Goal: Transaction & Acquisition: Purchase product/service

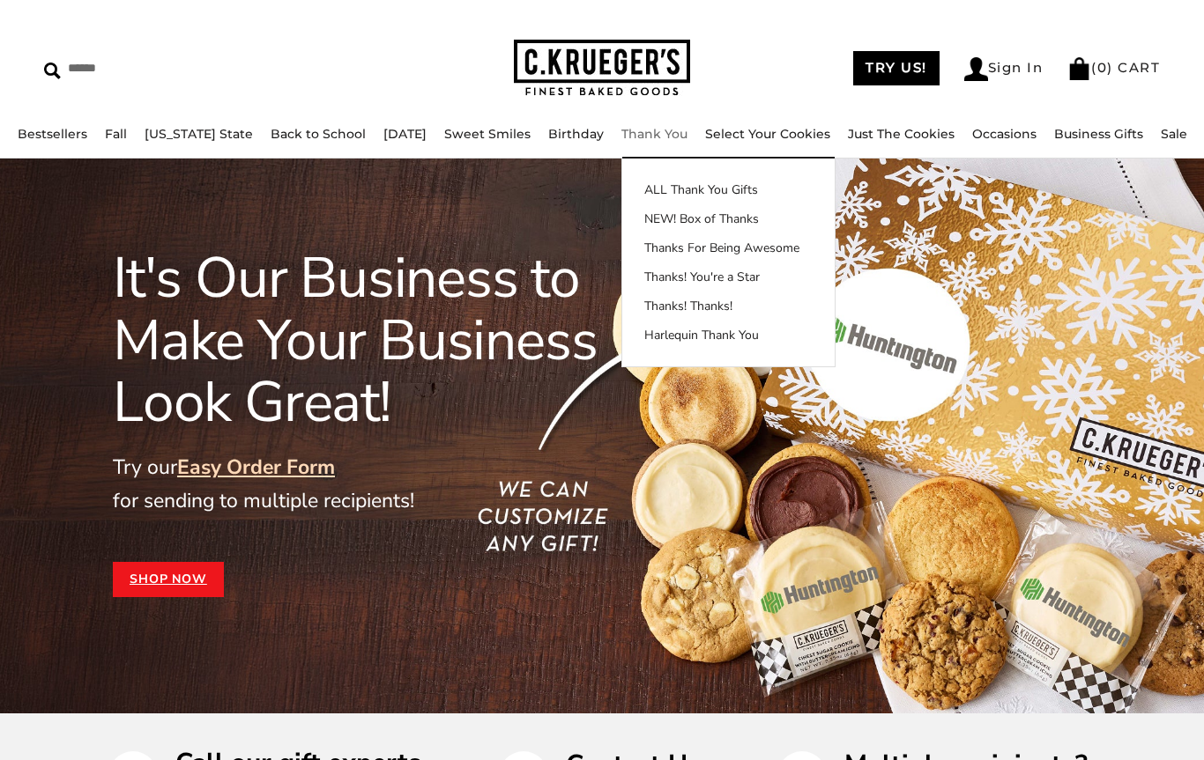
click at [725, 337] on link "Harlequin Thank You" at bounding box center [728, 335] width 212 height 19
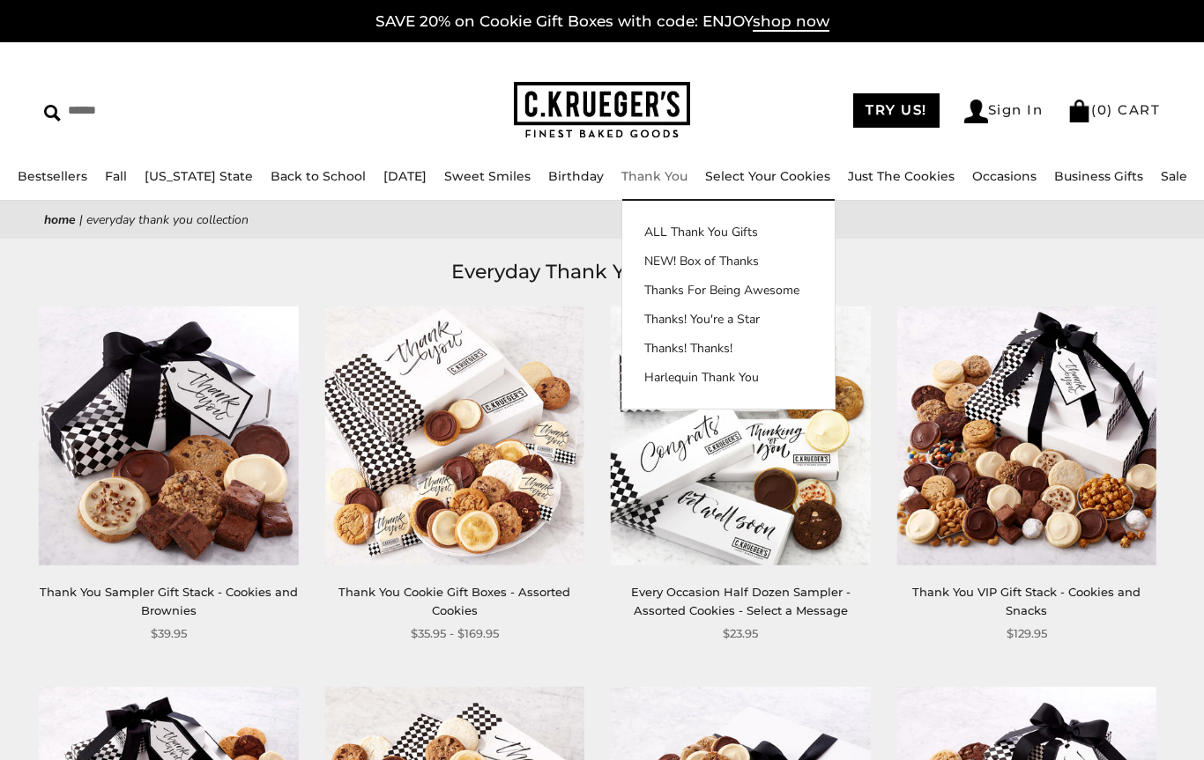
click at [649, 170] on link "Thank You" at bounding box center [654, 176] width 66 height 16
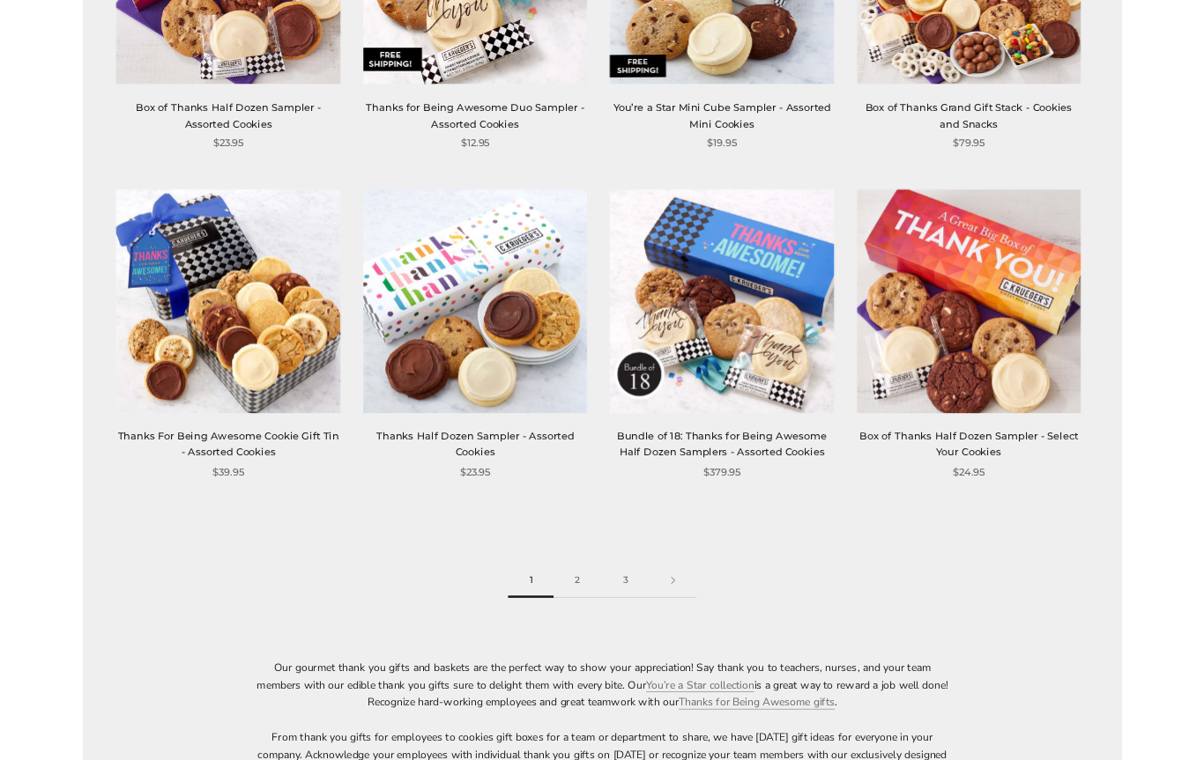
scroll to position [2052, 0]
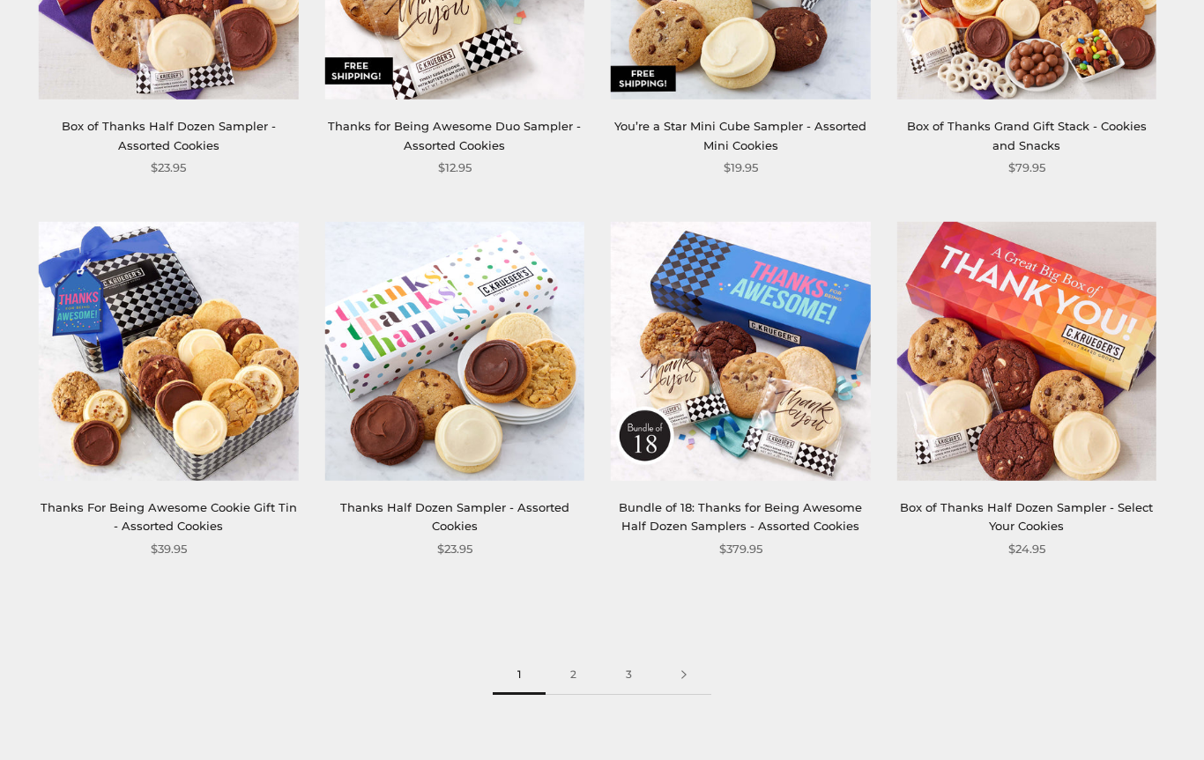
click at [576, 672] on link "2" at bounding box center [573, 676] width 56 height 40
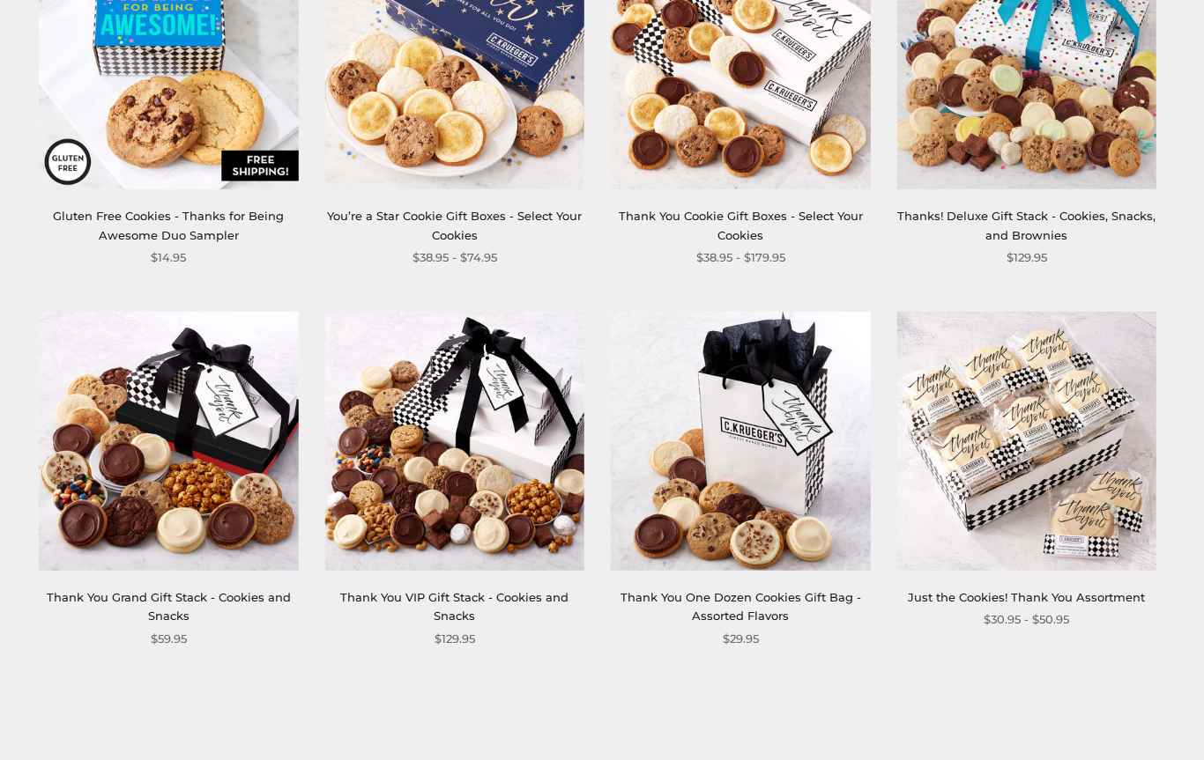
scroll to position [1962, 0]
click at [1084, 480] on img at bounding box center [1025, 440] width 259 height 259
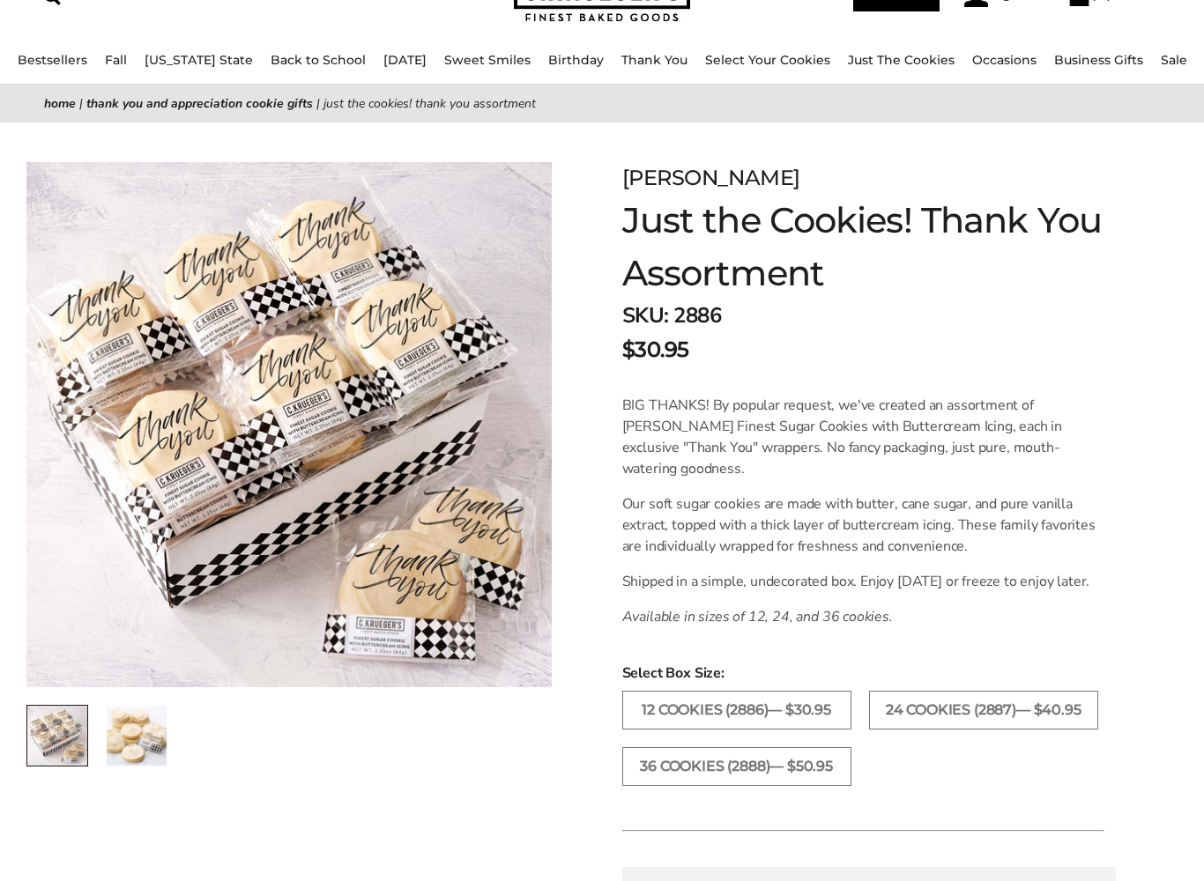
scroll to position [118, 0]
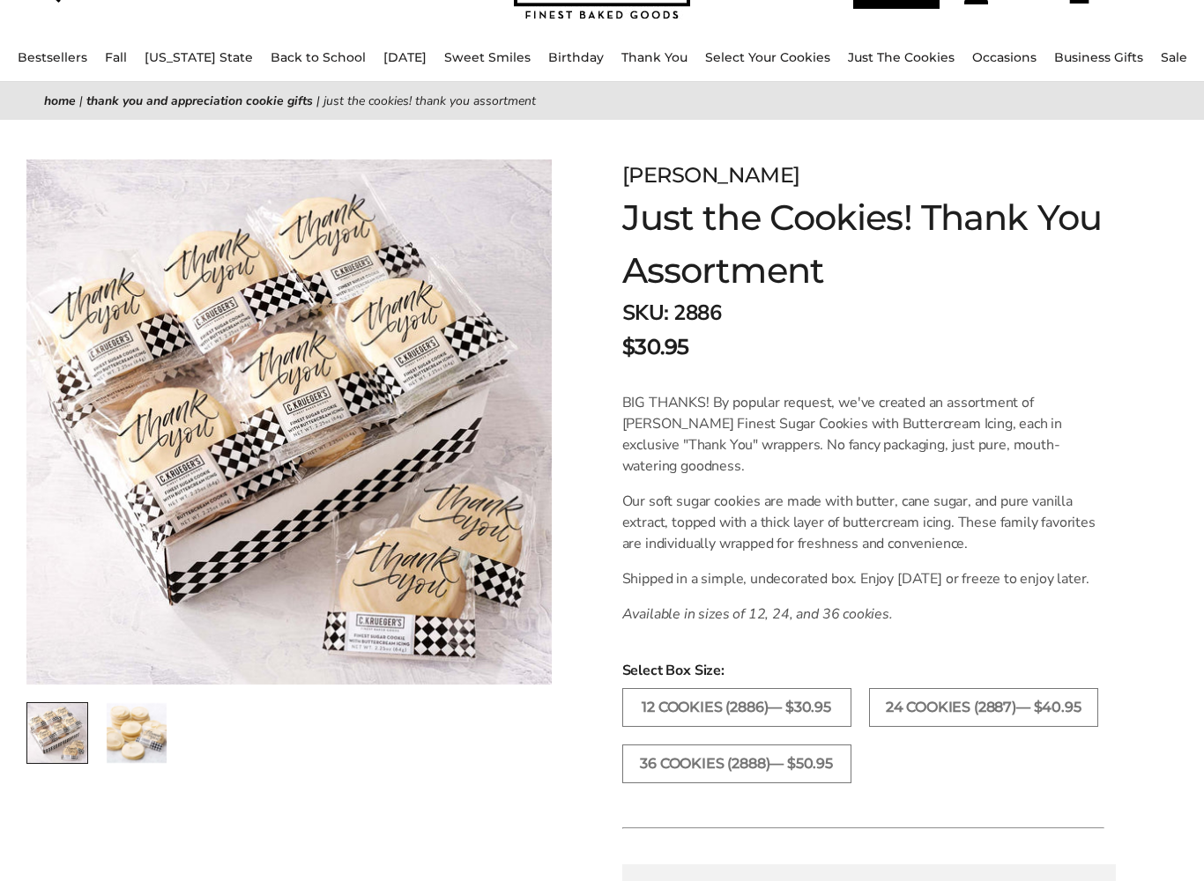
click at [811, 760] on label "36 COOKIES (2888)— $50.95" at bounding box center [736, 764] width 229 height 39
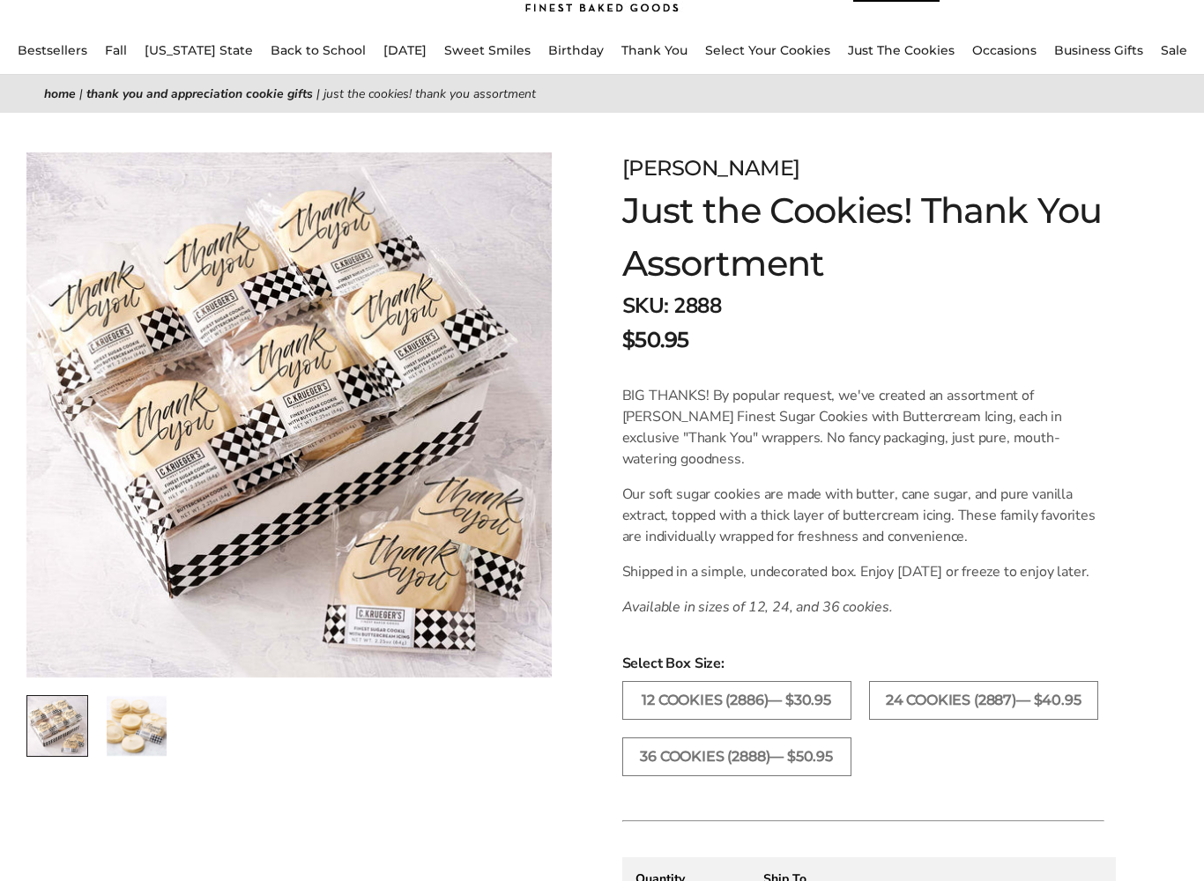
scroll to position [167, 0]
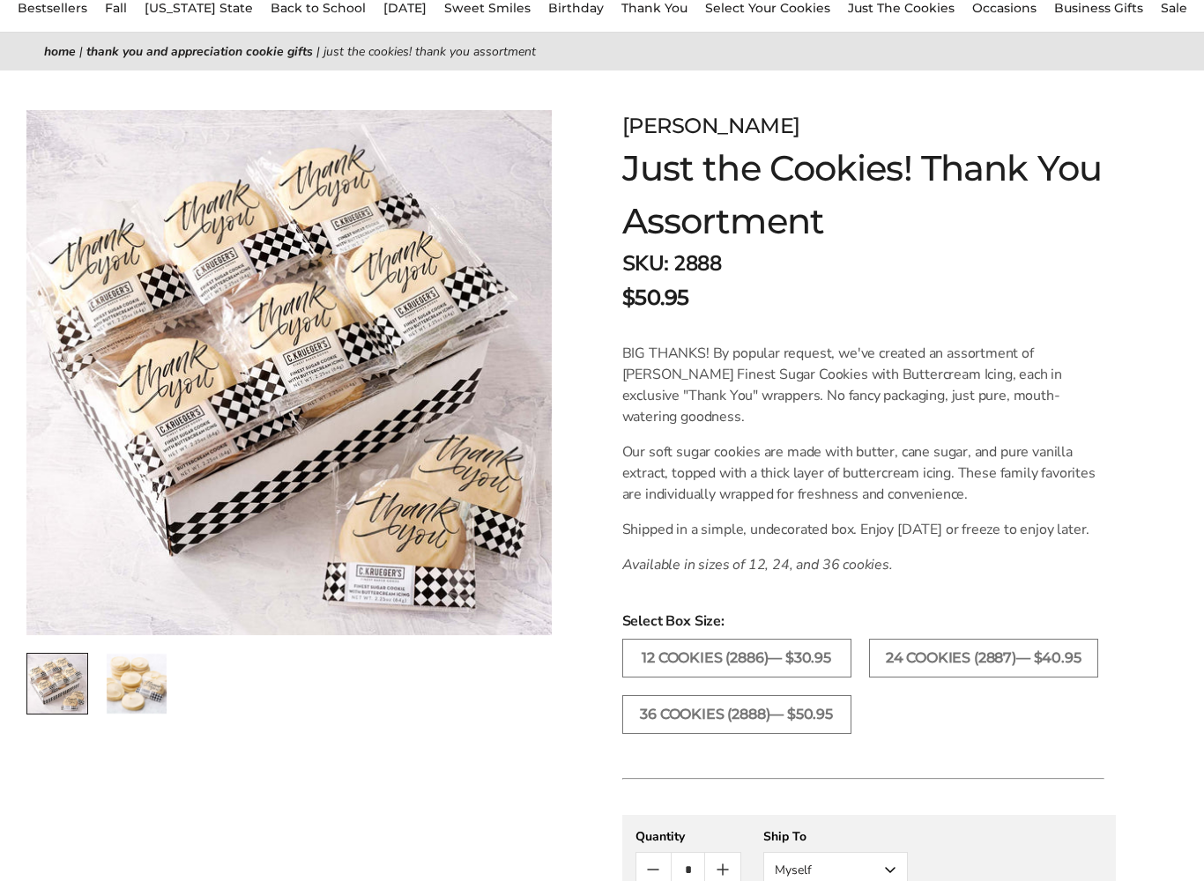
click at [147, 696] on img "2 / 2" at bounding box center [137, 685] width 60 height 60
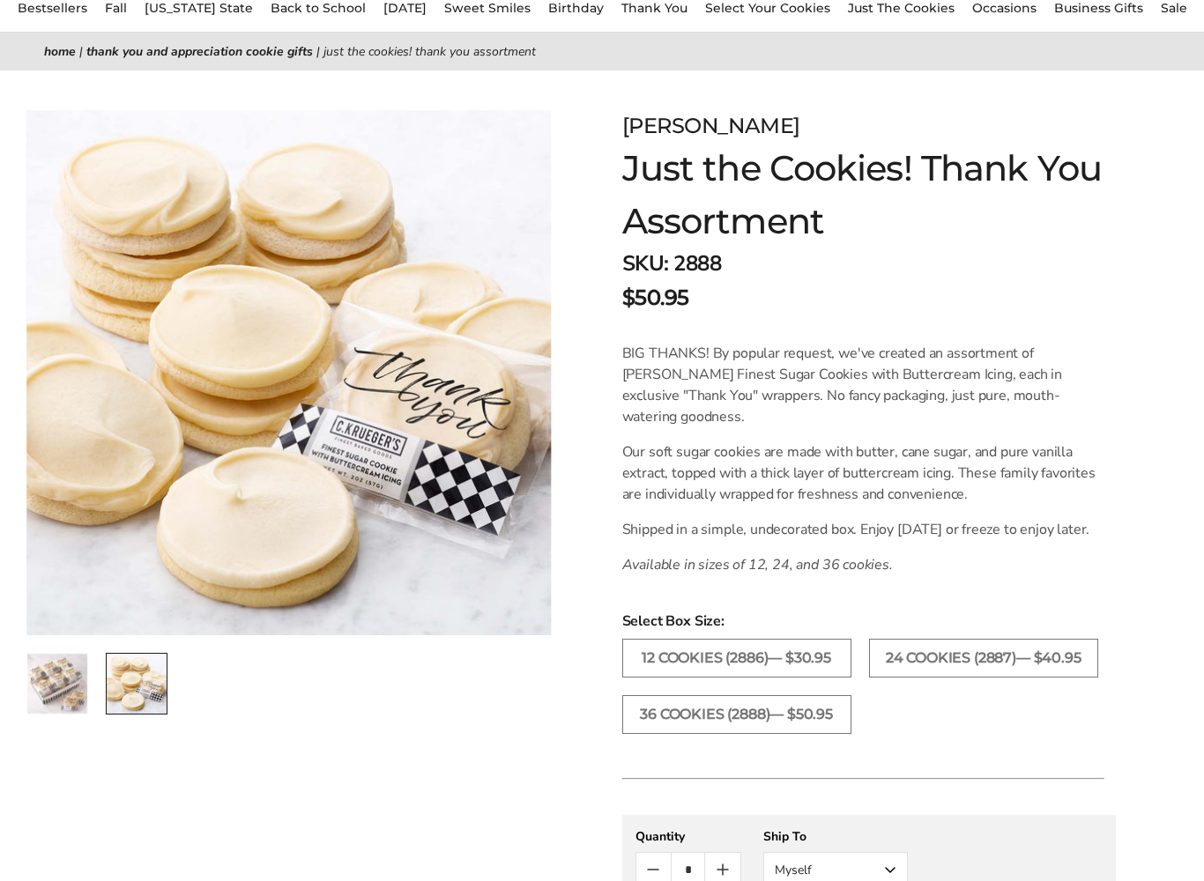
click at [42, 686] on img "1 / 2" at bounding box center [57, 684] width 60 height 60
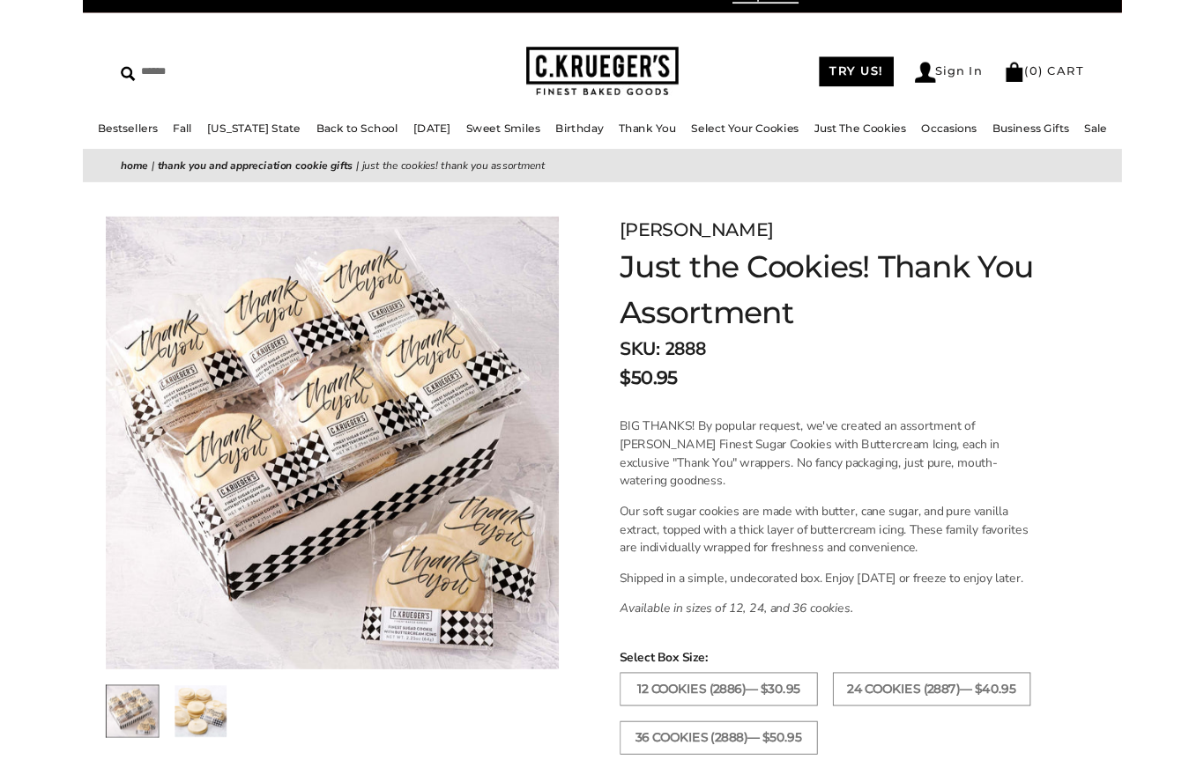
scroll to position [0, 0]
